Goal: Task Accomplishment & Management: Manage account settings

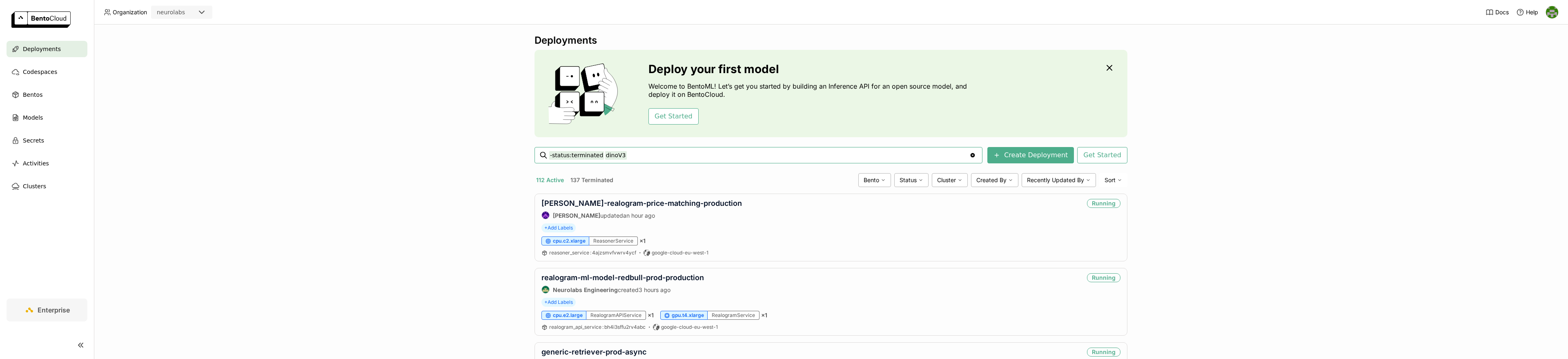
type input "-status:terminated dinoV3"
paste input "generic-emb-stg-d3-2509202"
type input "-status:terminated generic-emb-stg-d3-2509202"
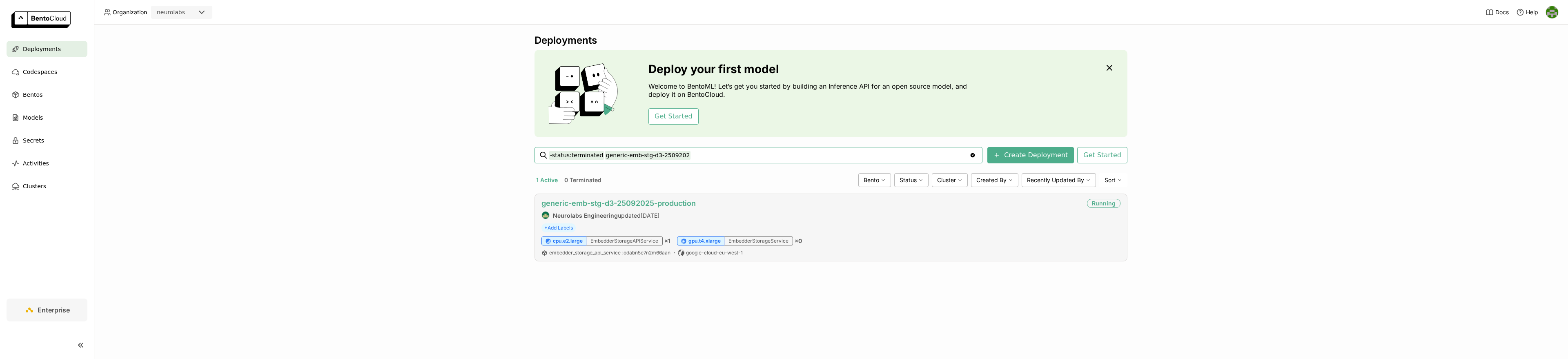
click at [680, 201] on link "generic-emb-stg-d3-25092025-production" at bounding box center [618, 203] width 154 height 9
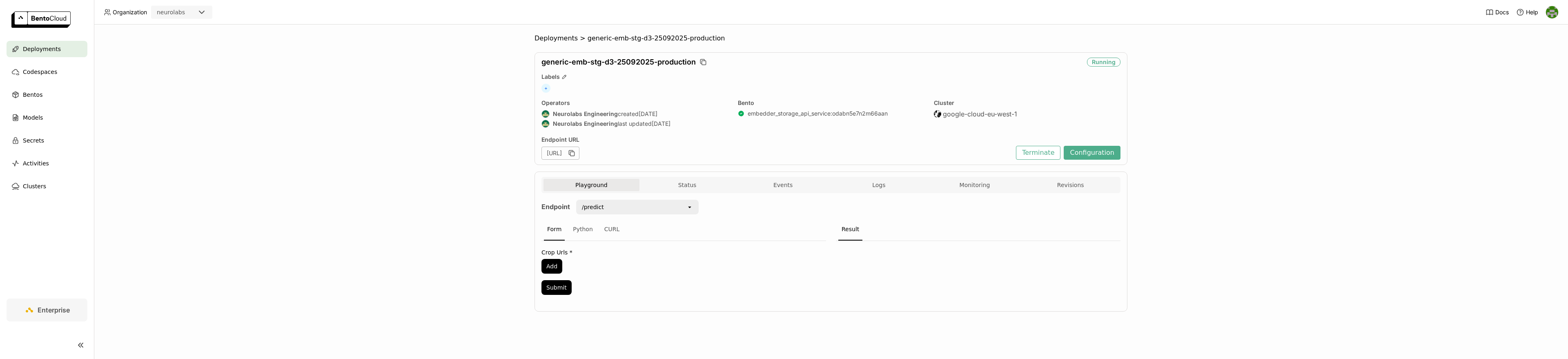
click at [703, 193] on div "Playground Status Events Logs Monitoring Revisions" at bounding box center [831, 186] width 575 height 14
click at [699, 184] on button "Status" at bounding box center [687, 185] width 96 height 12
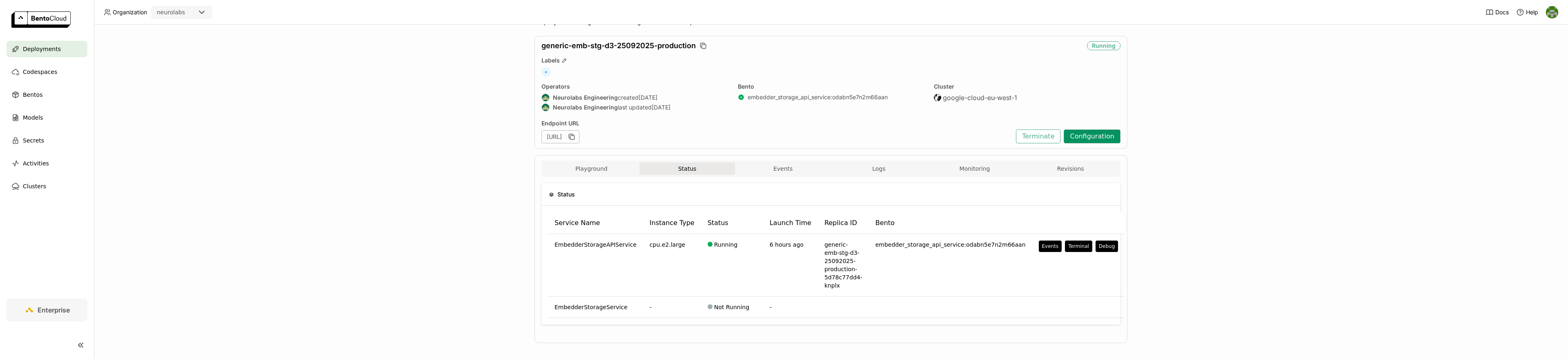
click at [1101, 135] on button "Configuration" at bounding box center [1092, 136] width 57 height 14
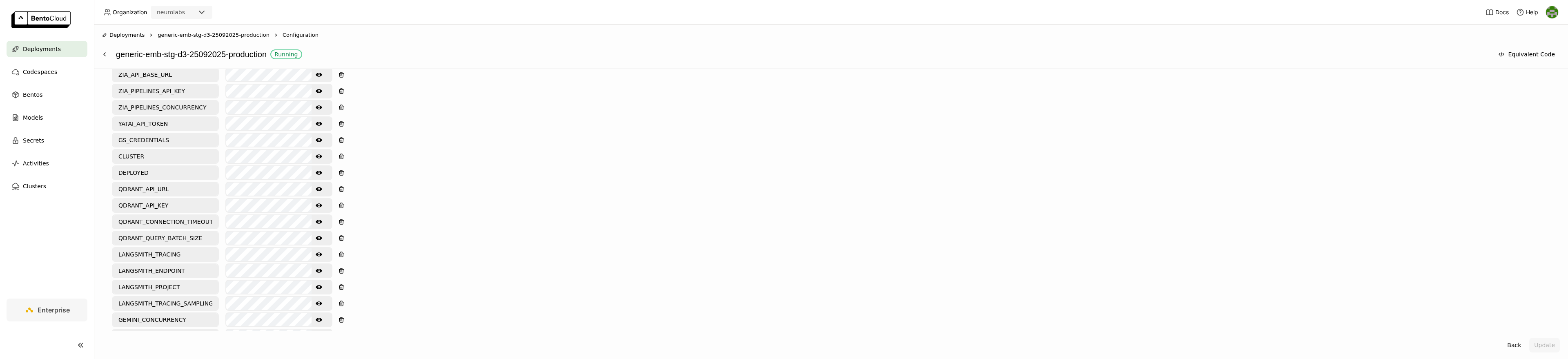
scroll to position [1017, 0]
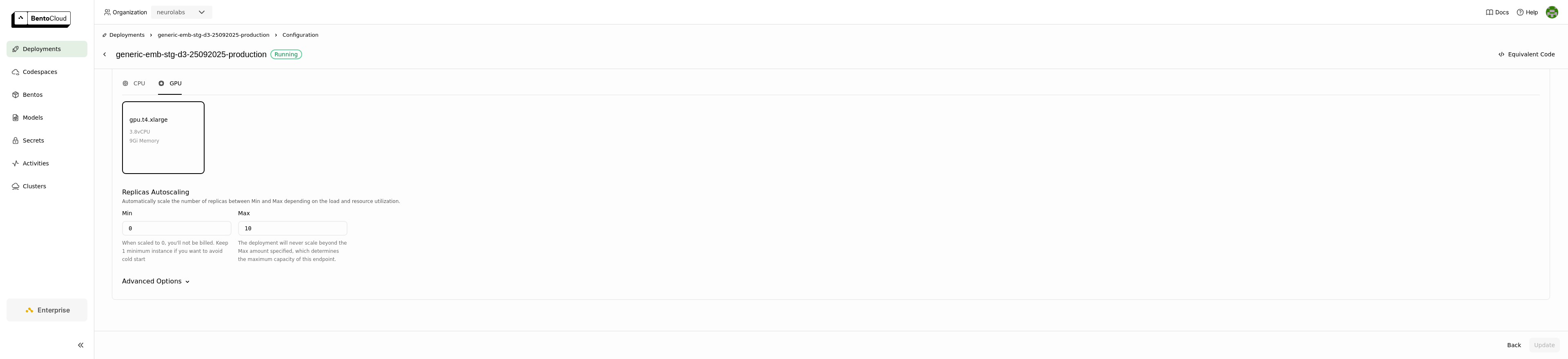
click at [202, 222] on input "0" at bounding box center [177, 228] width 107 height 13
type input "7"
type input "1"
type input "7"
click at [1139, 152] on div "gpu.t4.xlarge 3.8 vCPU 9Gi Memory" at bounding box center [831, 138] width 1420 height 73
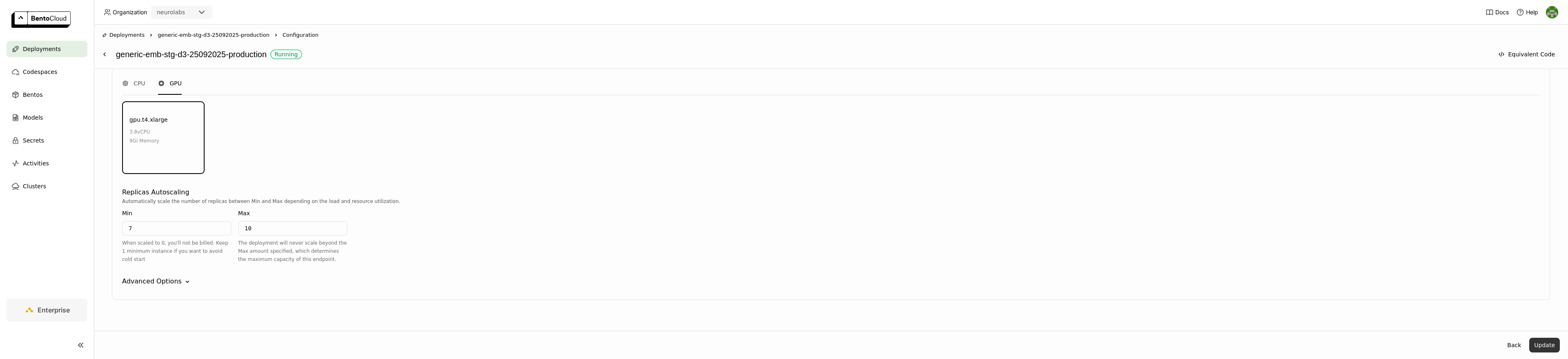
click at [1540, 342] on button "Update" at bounding box center [1544, 345] width 31 height 14
